Goal: Communication & Community: Answer question/provide support

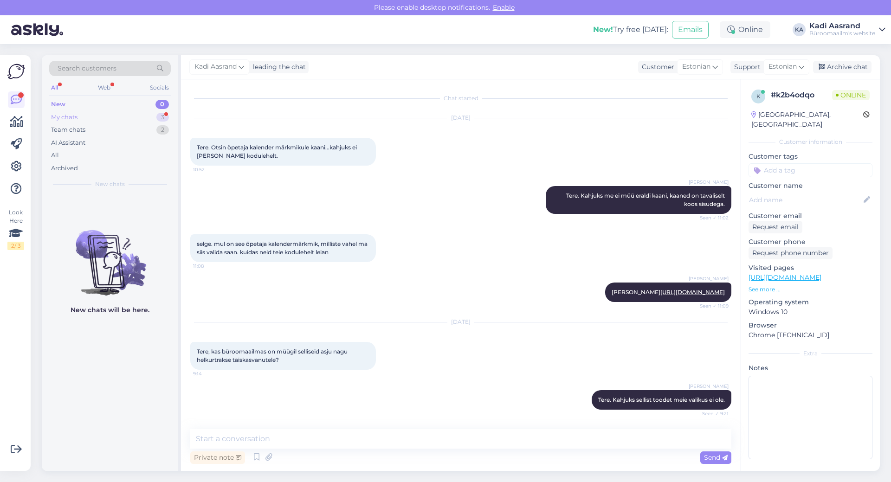
scroll to position [982, 0]
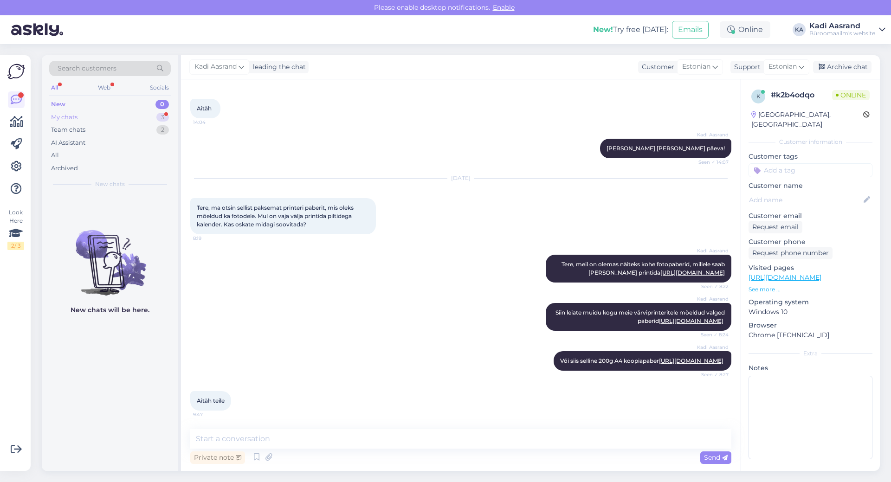
click at [134, 121] on div "My chats 3" at bounding box center [110, 117] width 122 height 13
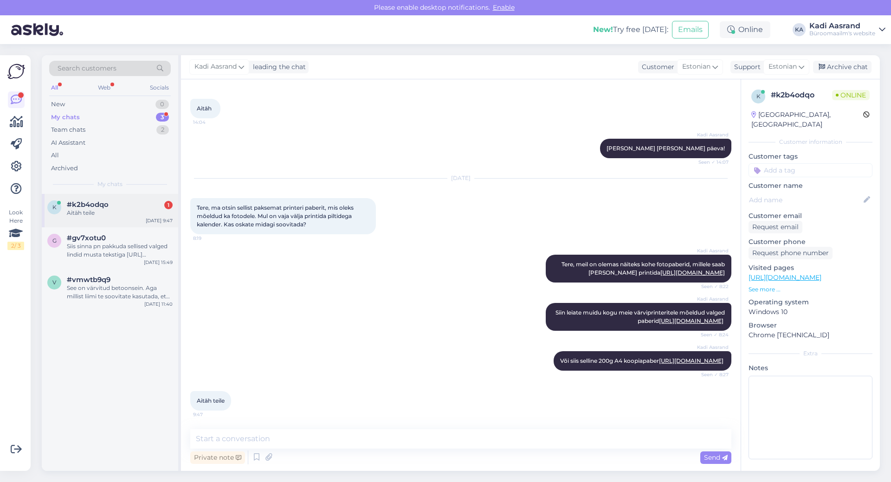
click at [147, 226] on div "k #k2b4odqo 1 Aitäh teile [DATE] 9:47" at bounding box center [110, 210] width 136 height 33
click at [350, 443] on textarea at bounding box center [460, 438] width 541 height 19
type textarea "Palun"
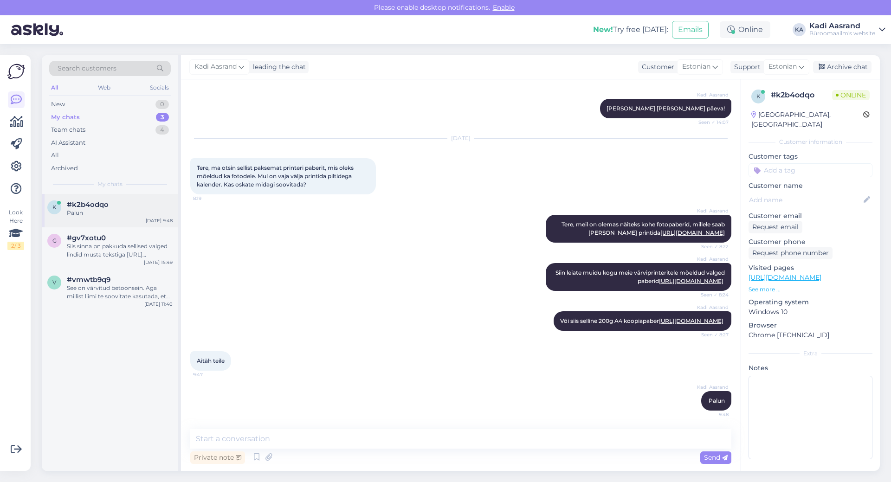
click at [117, 203] on div "#k2b4odqo" at bounding box center [120, 204] width 106 height 8
click at [123, 247] on div "Siis sinna pn pakkuda sellised valged lindid musta tekstiga [URL][DOMAIN_NAME]" at bounding box center [120, 250] width 106 height 17
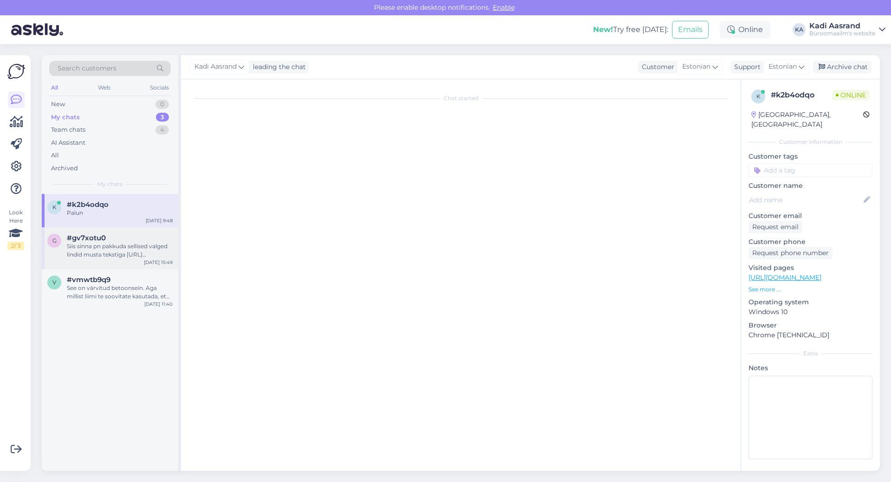
scroll to position [0, 0]
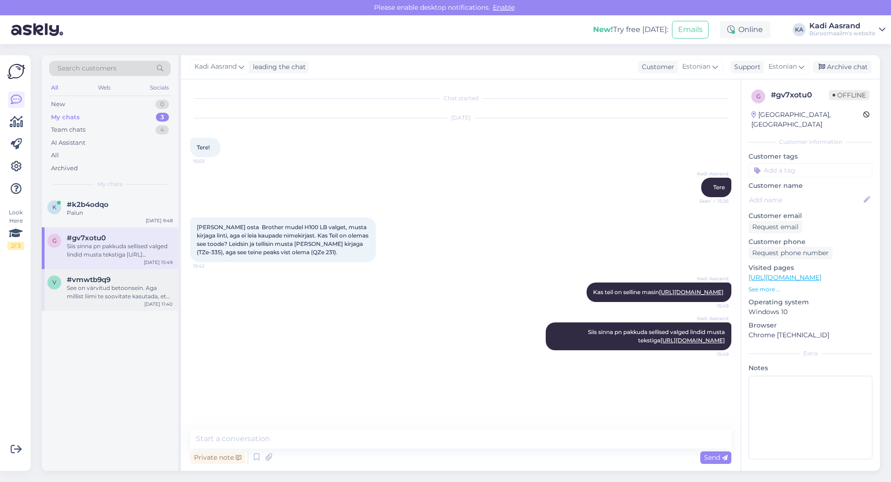
click at [113, 296] on div "See on värvitud betoonsein. Aga millist liimi te soovitate kasutada, et riba ka…" at bounding box center [120, 292] width 106 height 17
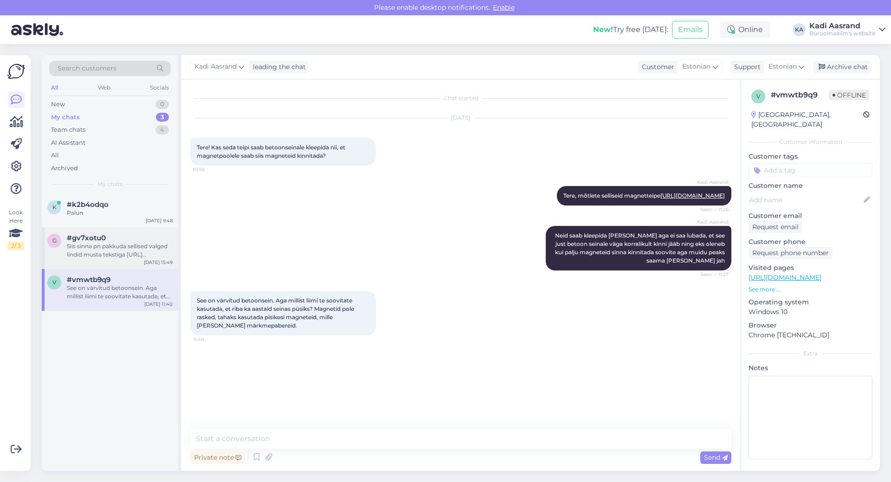
click at [123, 240] on div "#gv7xotu0" at bounding box center [120, 238] width 106 height 8
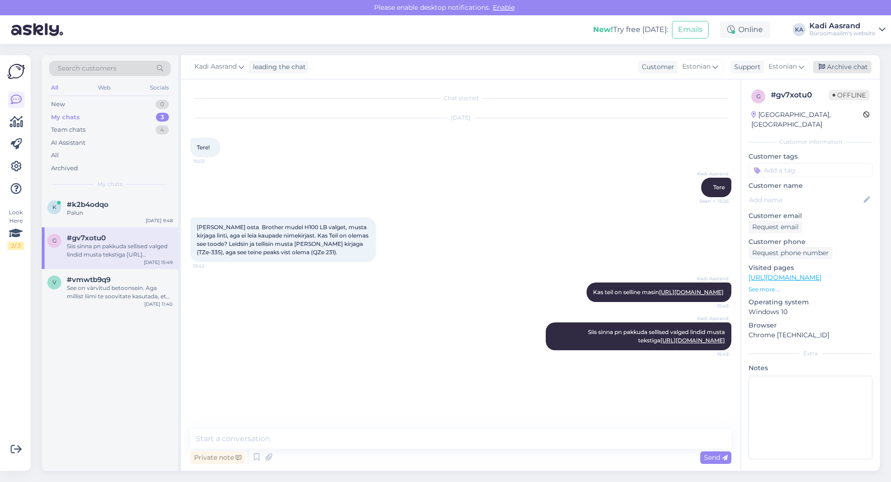
click at [850, 69] on div "Archive chat" at bounding box center [842, 67] width 58 height 13
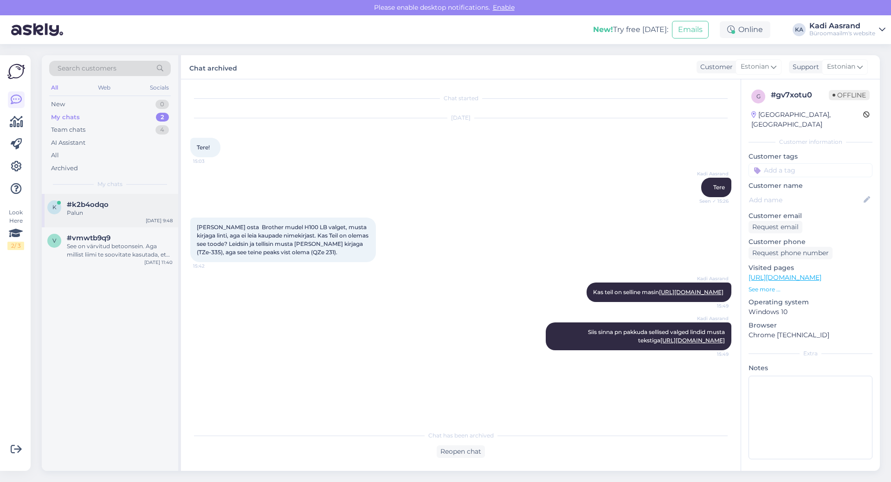
click at [139, 200] on div "k #k2b4odqo Palun [DATE] 9:48" at bounding box center [110, 210] width 136 height 33
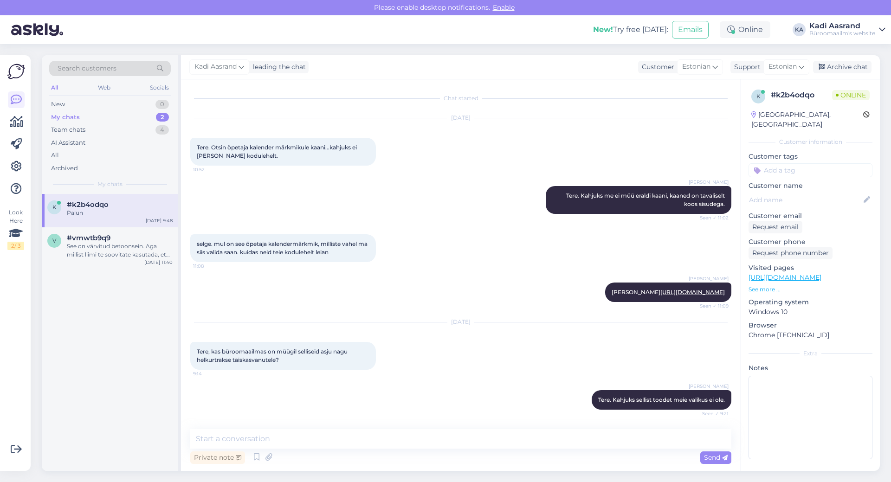
scroll to position [1022, 0]
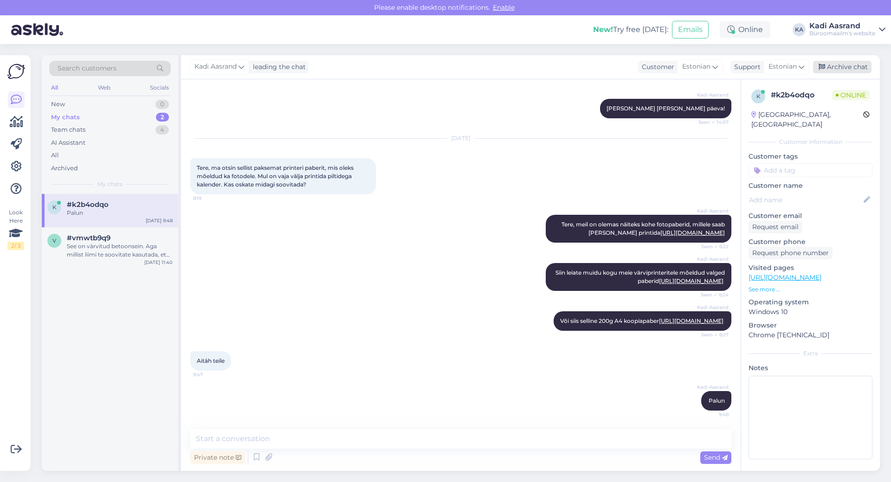
click at [847, 68] on div "Archive chat" at bounding box center [842, 67] width 58 height 13
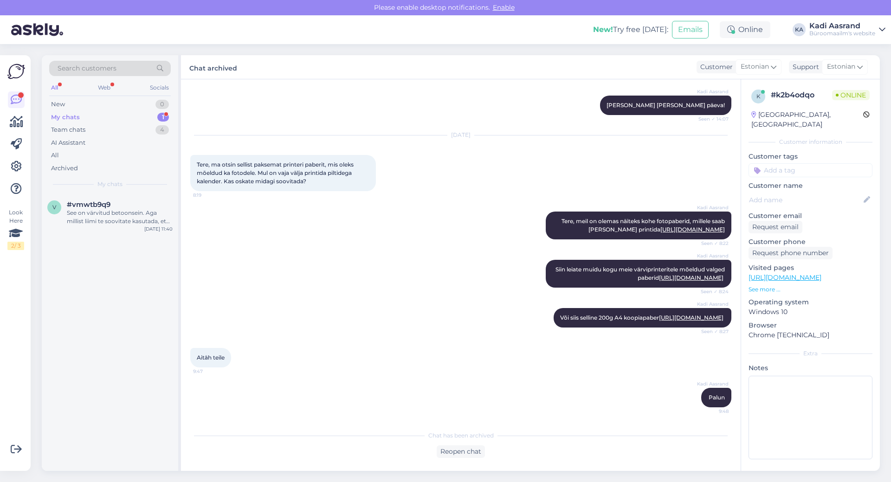
click at [89, 120] on div "My chats 1" at bounding box center [110, 117] width 122 height 13
click at [113, 200] on div "v #vmwtb9q9 See on värvitud betoonsein. Aga millist liimi te soovitate kasutada…" at bounding box center [110, 215] width 136 height 42
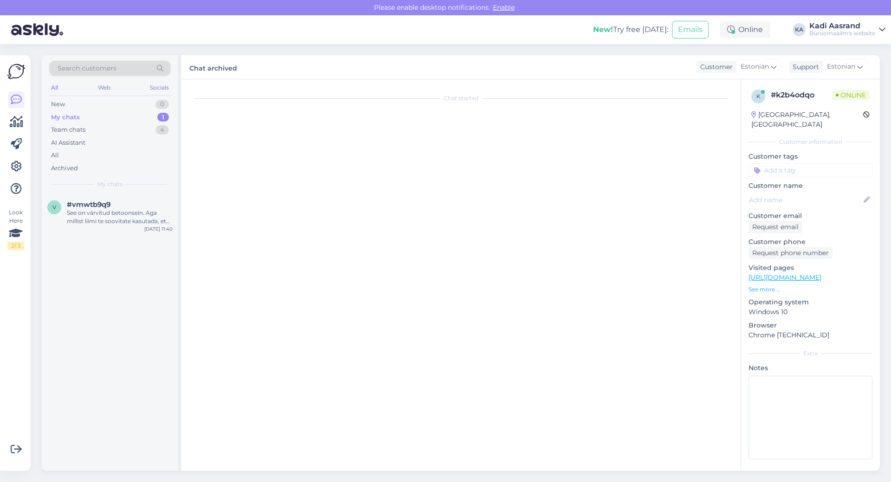
scroll to position [0, 0]
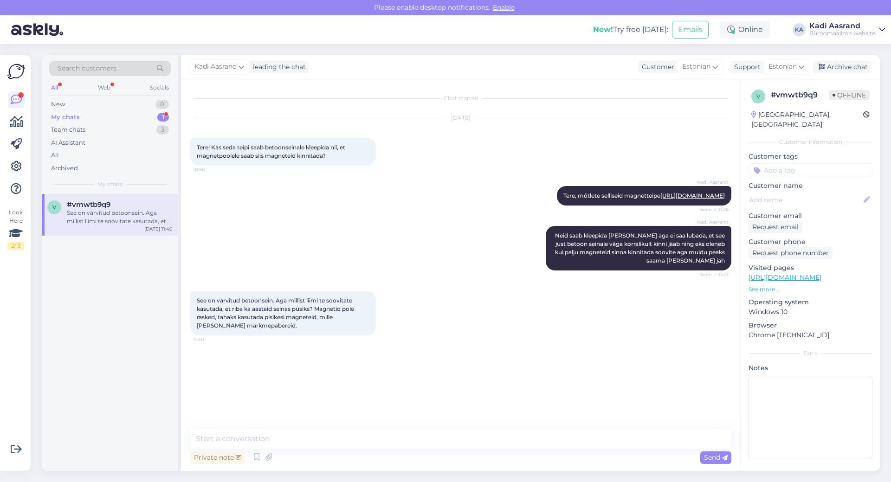
click at [114, 210] on div "See on värvitud betoonsein. Aga millist liimi te soovitate kasutada, et riba ka…" at bounding box center [120, 217] width 106 height 17
click at [291, 186] on div "Kadi Aasrand Tere, mõtlete selliseid magnetteipe [URL][DOMAIN_NAME] Seen ✓ 11:26" at bounding box center [460, 196] width 541 height 40
click at [135, 109] on div "New 0" at bounding box center [110, 104] width 122 height 13
